Goal: Complete application form

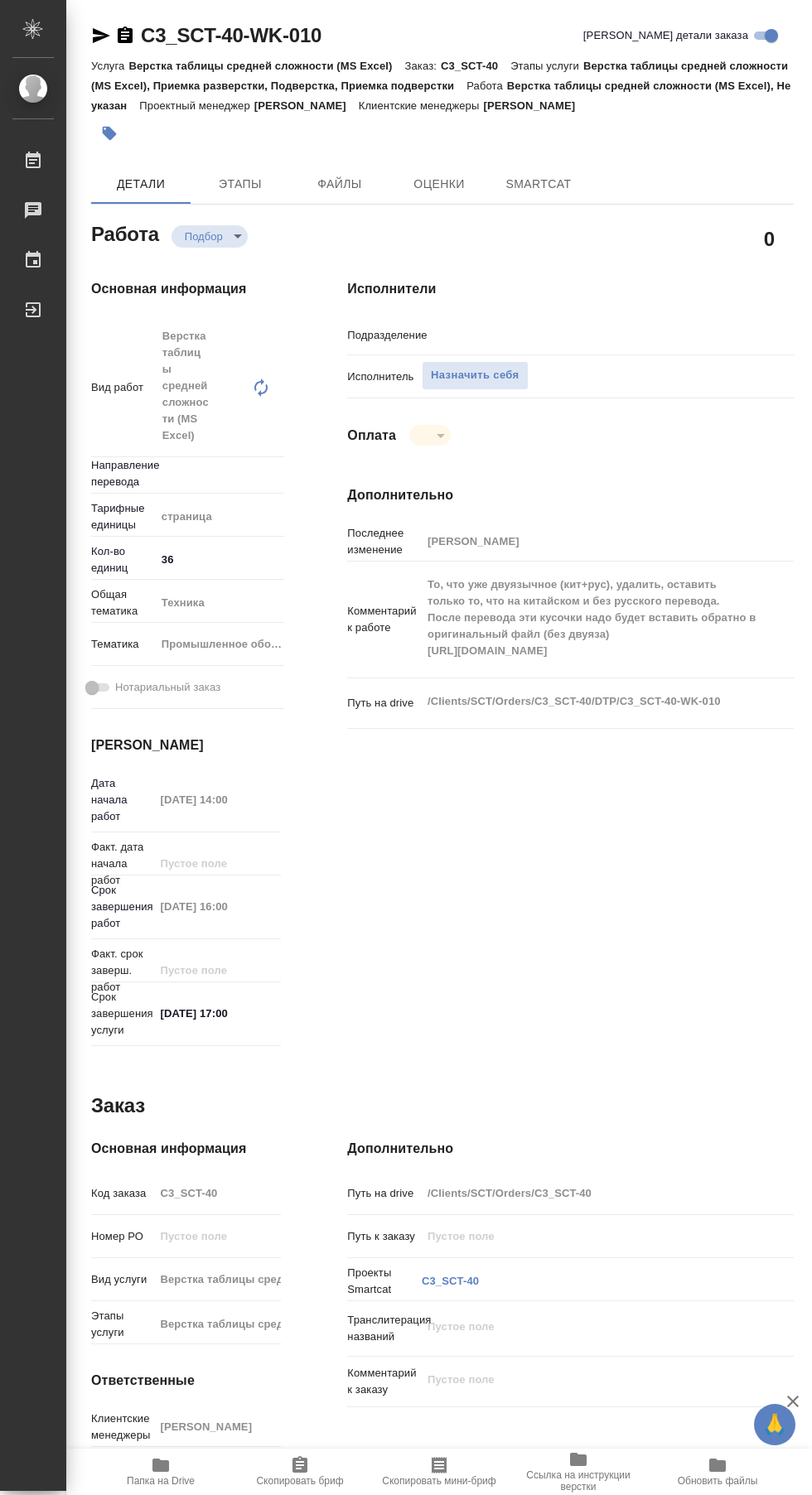
type textarea "x"
type input "Не указан"
type input "DTPlight"
type textarea "x"
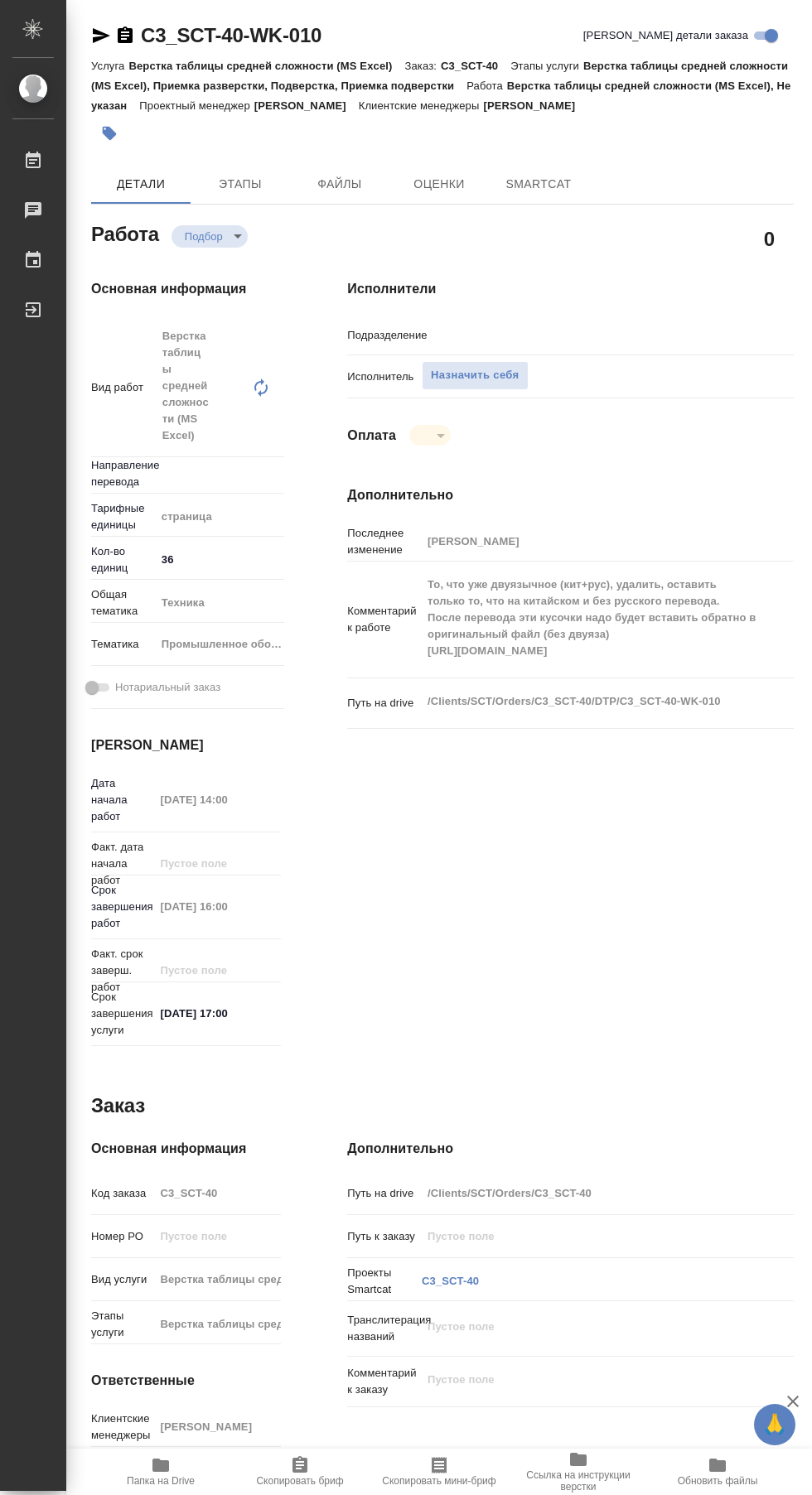
type textarea "x"
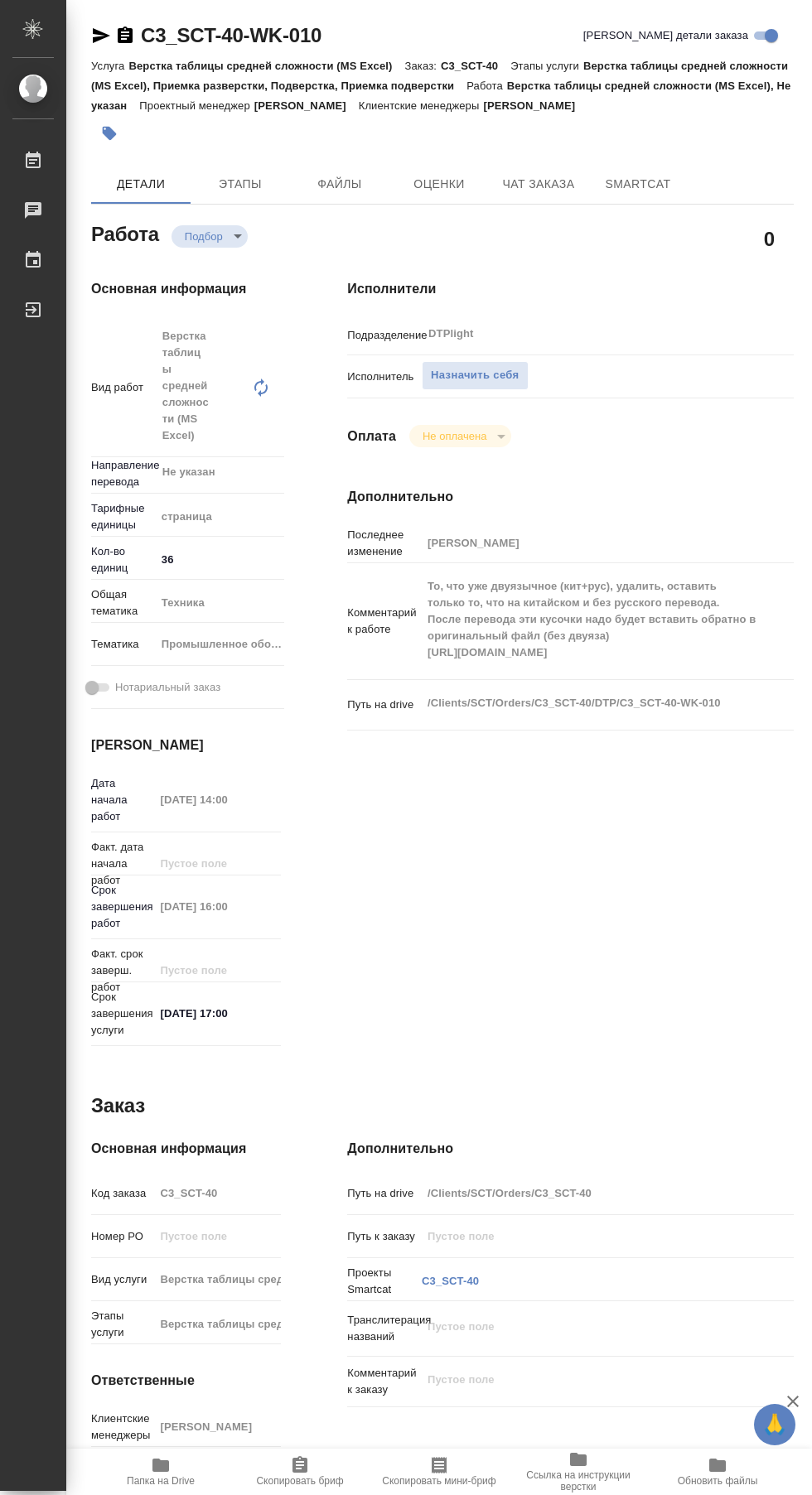
type textarea "x"
